Goal: Register for event/course

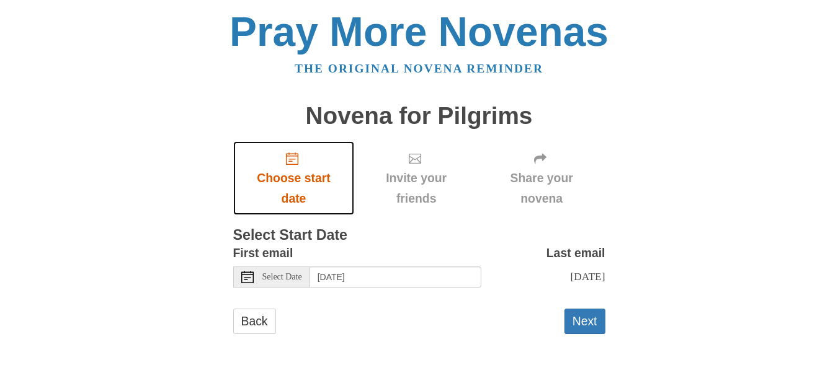
click at [290, 173] on span "Choose start date" at bounding box center [294, 188] width 97 height 41
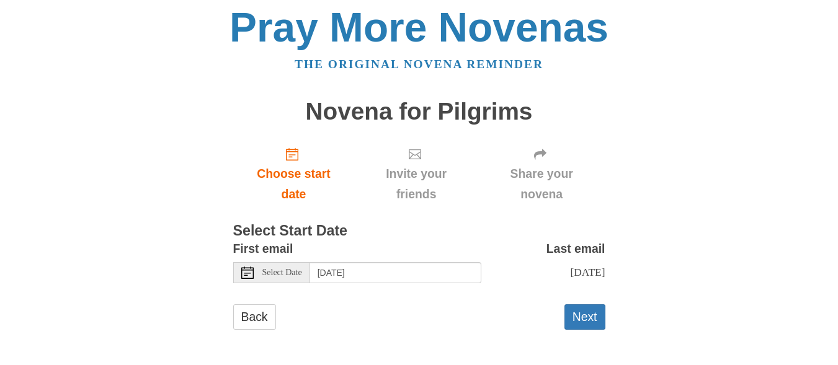
scroll to position [5, 0]
click at [295, 271] on span "Select Date" at bounding box center [282, 272] width 40 height 9
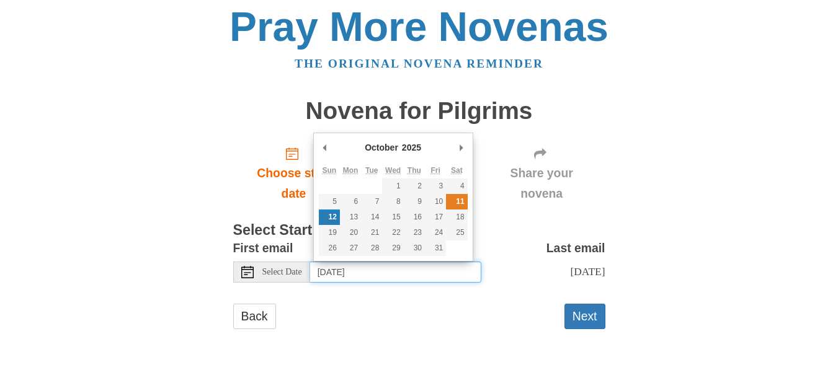
type input "[DATE]"
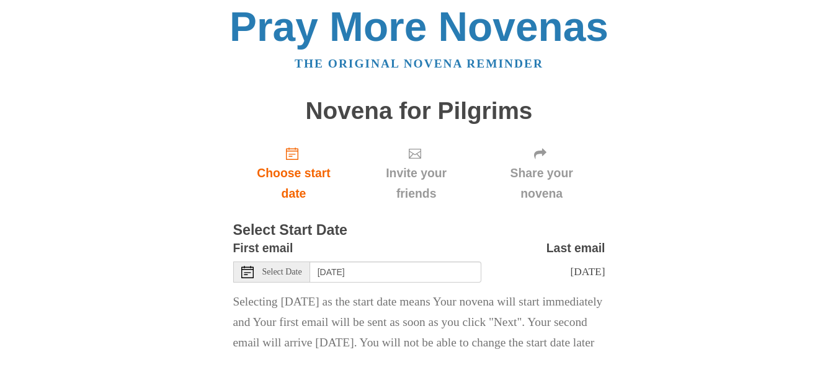
scroll to position [87, 0]
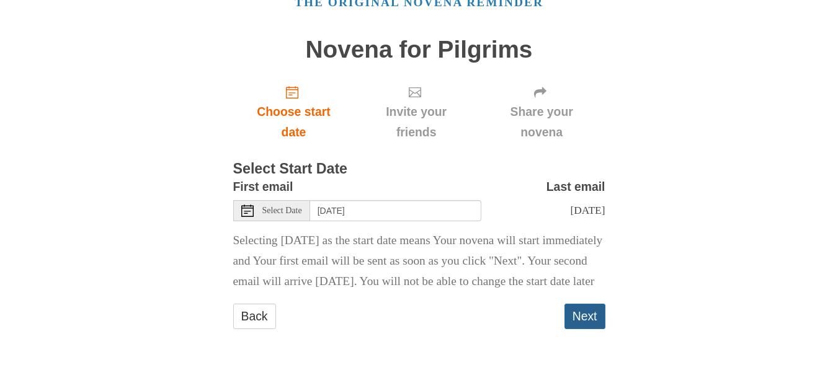
click at [573, 316] on button "Next" at bounding box center [585, 316] width 41 height 25
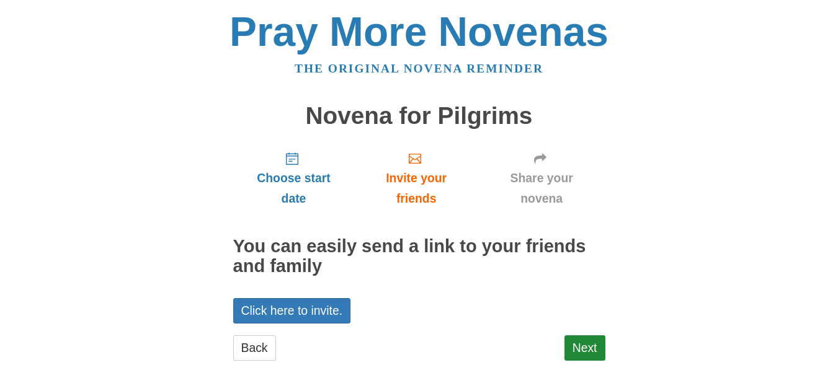
scroll to position [32, 0]
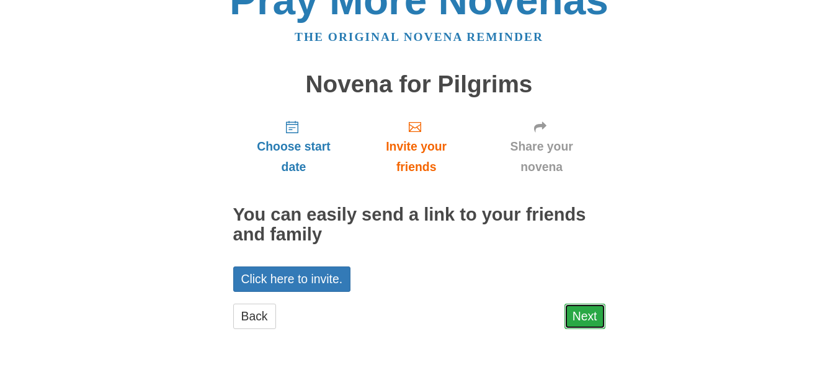
click at [577, 315] on link "Next" at bounding box center [585, 316] width 41 height 25
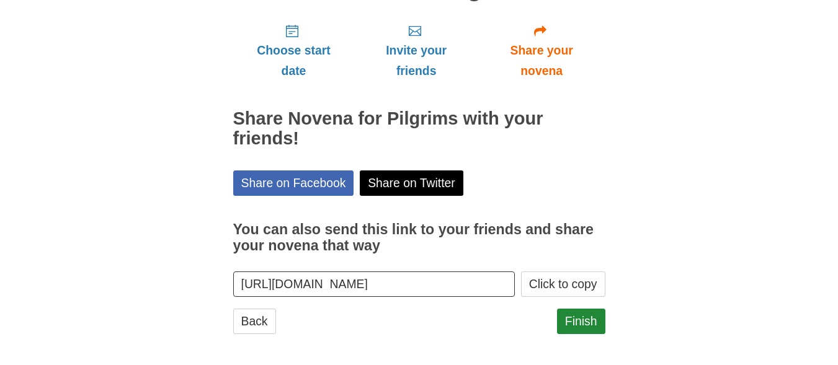
scroll to position [133, 0]
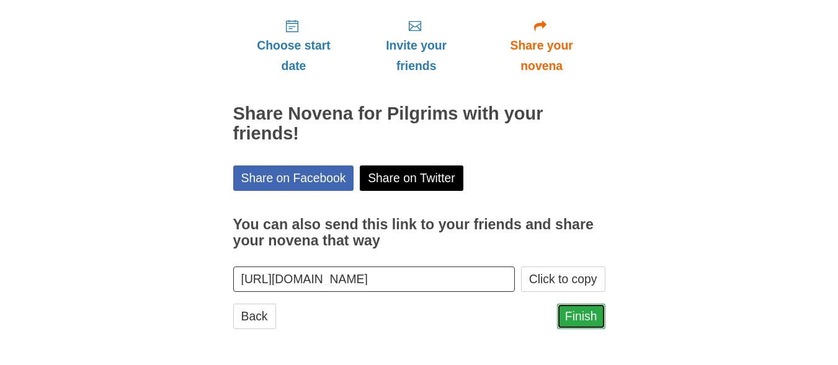
click at [566, 311] on link "Finish" at bounding box center [581, 316] width 48 height 25
